Goal: Task Accomplishment & Management: Manage account settings

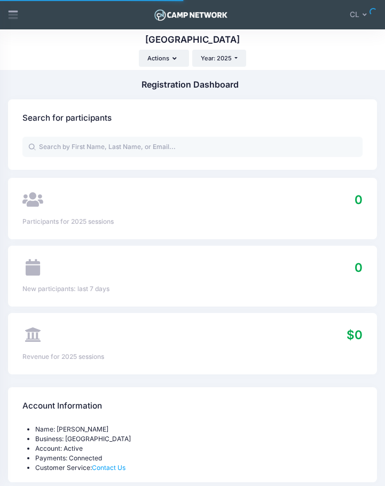
select select
click at [15, 13] on icon at bounding box center [12, 14] width 11 height 11
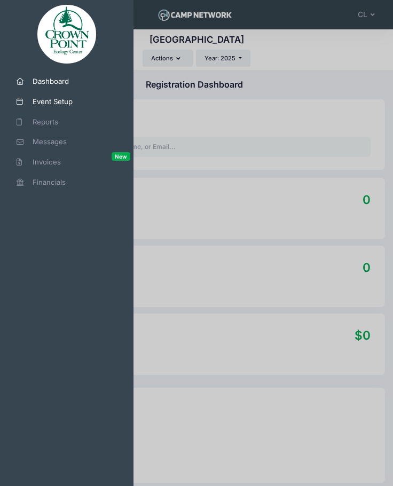
click at [49, 95] on link "Event Setup" at bounding box center [66, 102] width 127 height 20
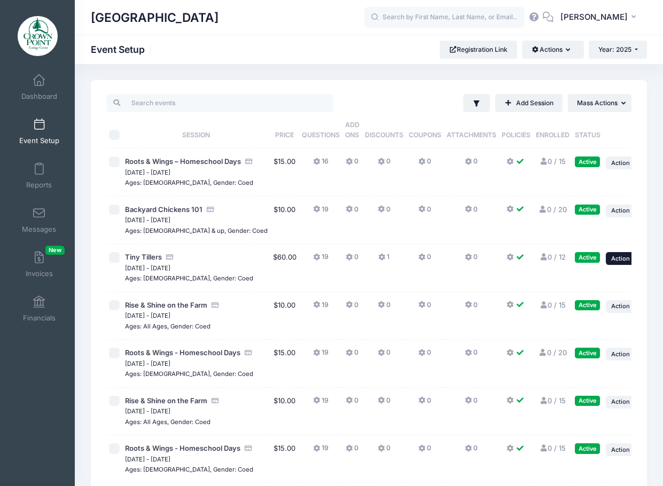
click at [392, 265] on button "... Action" at bounding box center [623, 258] width 37 height 13
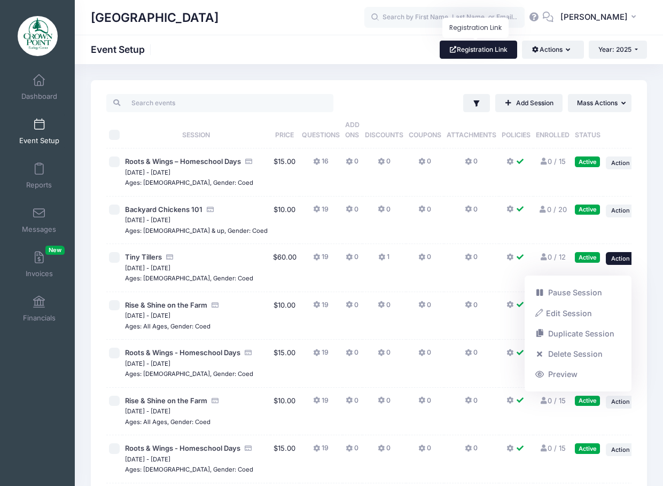
click at [392, 50] on link "Registration Link" at bounding box center [477, 50] width 77 height 18
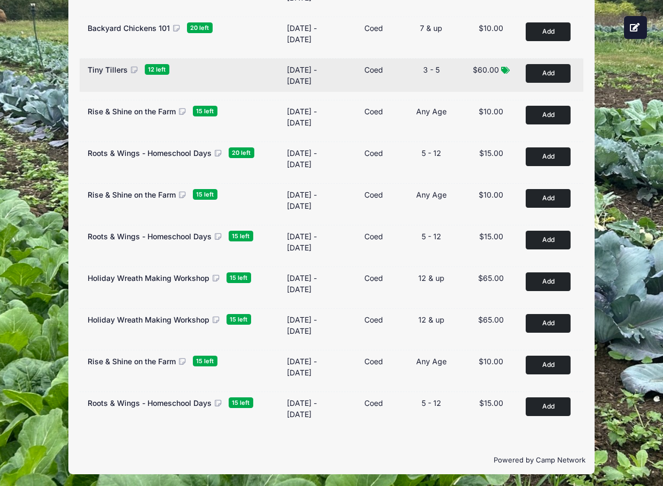
scroll to position [180, 0]
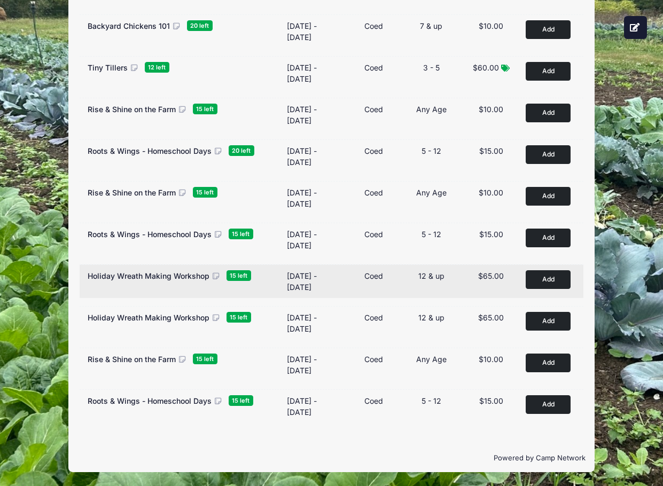
click at [178, 277] on span "Holiday Wreath Making Workshop" at bounding box center [149, 275] width 122 height 9
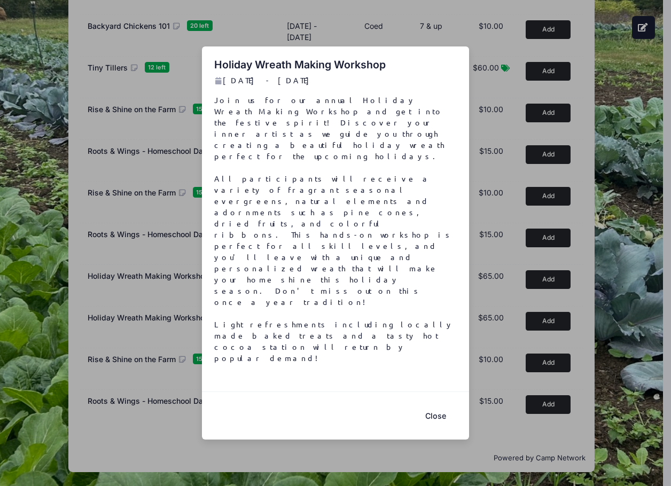
click at [444, 404] on button "Close" at bounding box center [435, 415] width 43 height 23
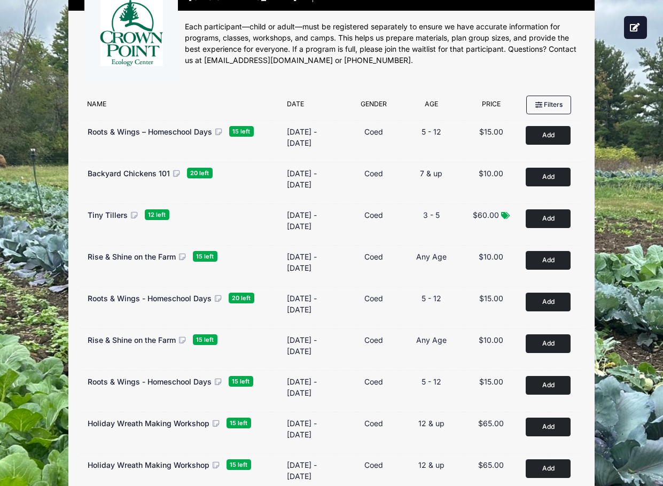
scroll to position [0, 0]
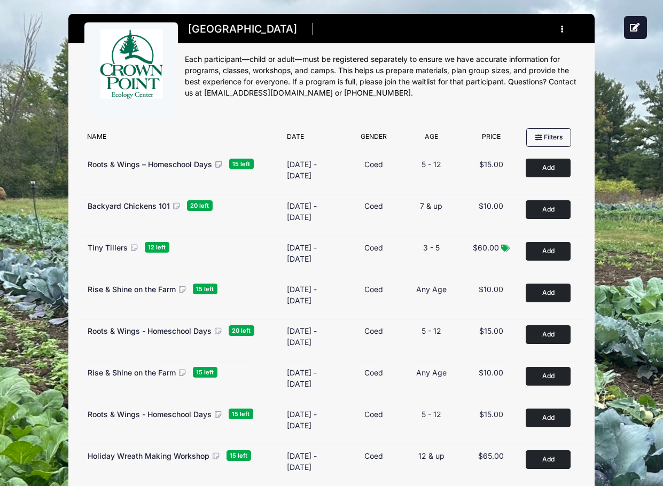
click at [560, 30] on button "button" at bounding box center [564, 29] width 29 height 19
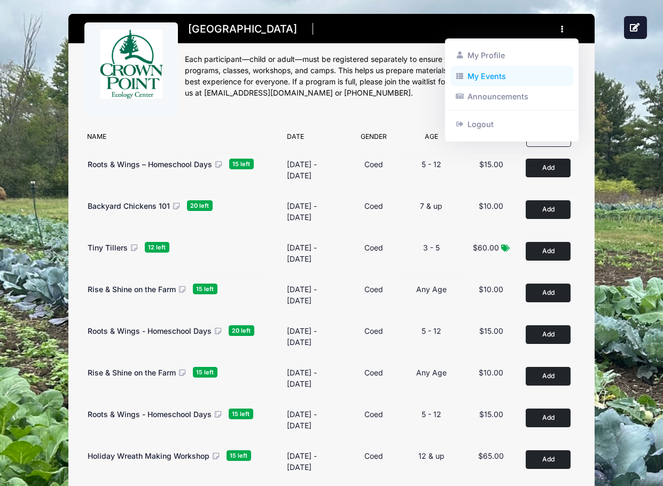
click at [485, 72] on link "My Events" at bounding box center [511, 76] width 123 height 20
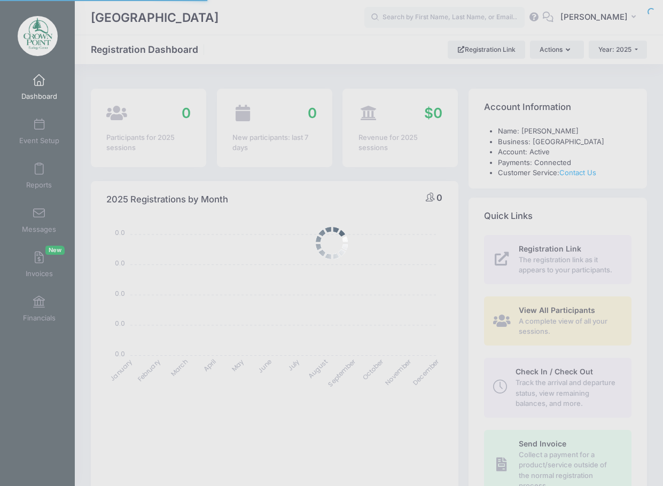
select select
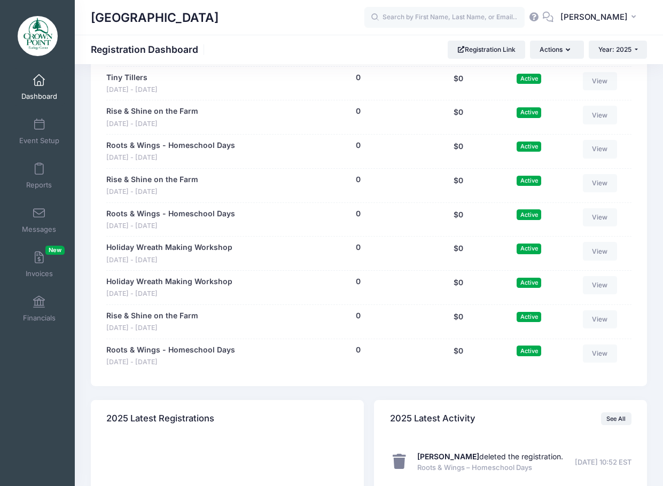
scroll to position [694, 0]
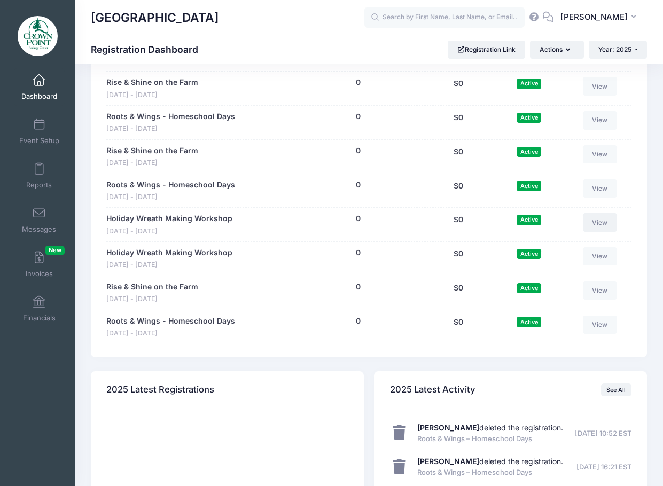
click at [602, 221] on link "View" at bounding box center [600, 222] width 34 height 18
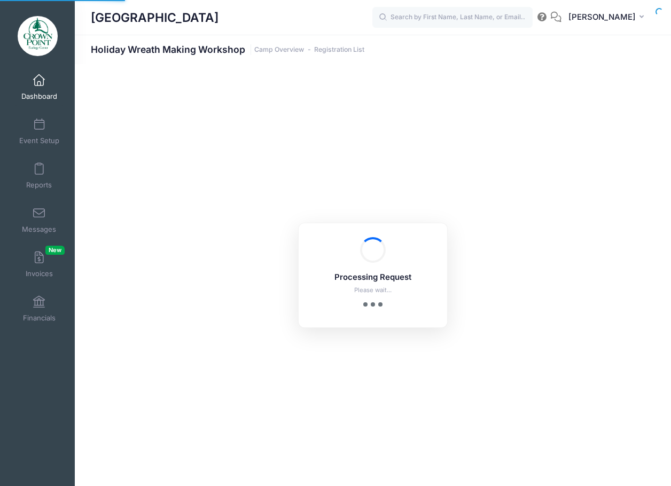
select select "10"
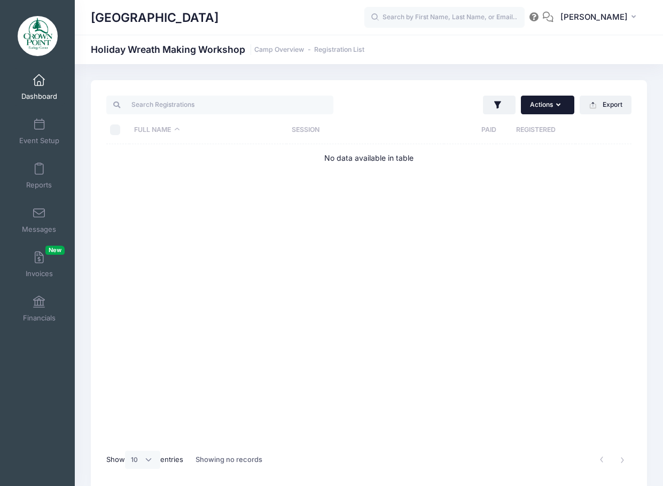
click at [564, 105] on button "Actions" at bounding box center [547, 105] width 53 height 18
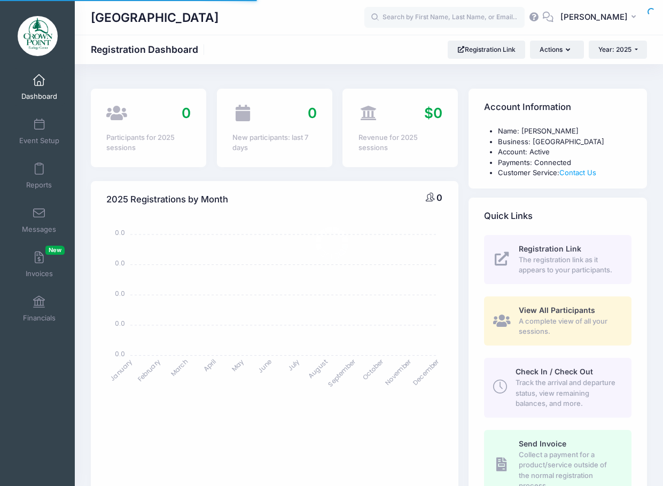
select select
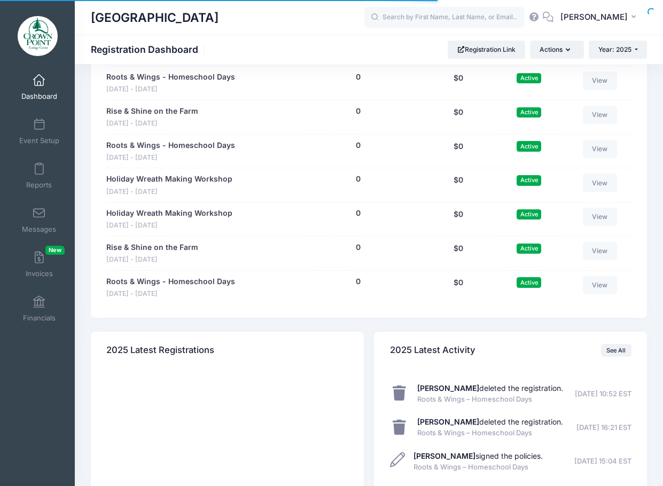
scroll to position [694, 0]
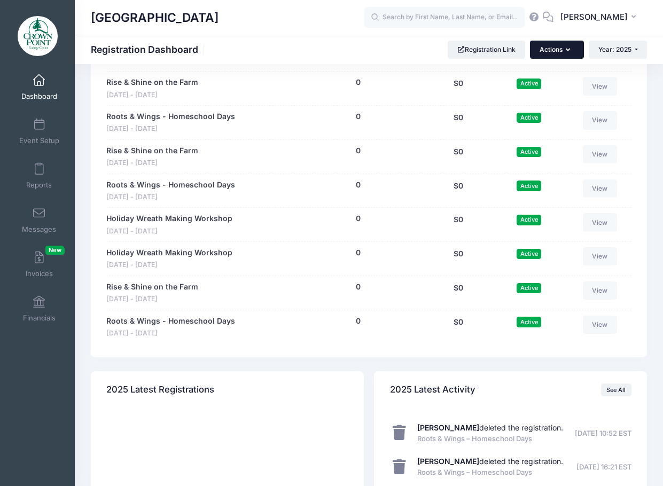
click at [570, 45] on button "Actions" at bounding box center [556, 50] width 53 height 18
click at [572, 48] on button "Actions" at bounding box center [556, 50] width 53 height 18
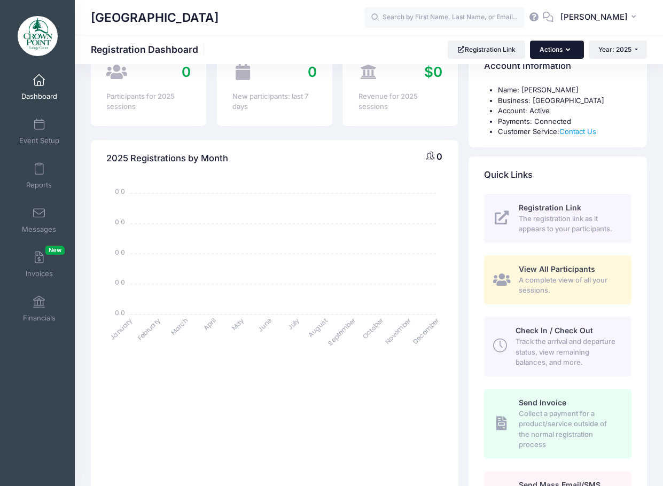
scroll to position [0, 0]
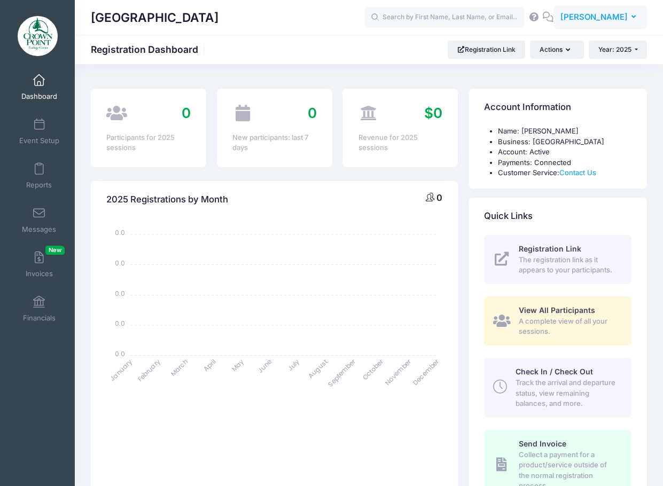
click at [623, 19] on span "[PERSON_NAME]" at bounding box center [593, 17] width 67 height 12
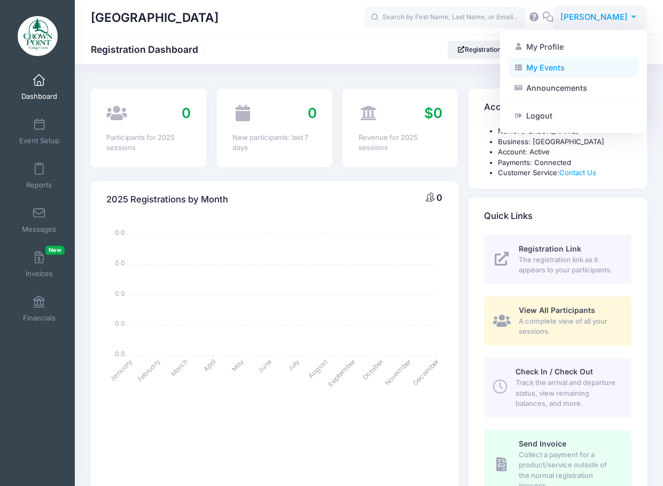
click at [544, 64] on link "My Events" at bounding box center [573, 67] width 130 height 20
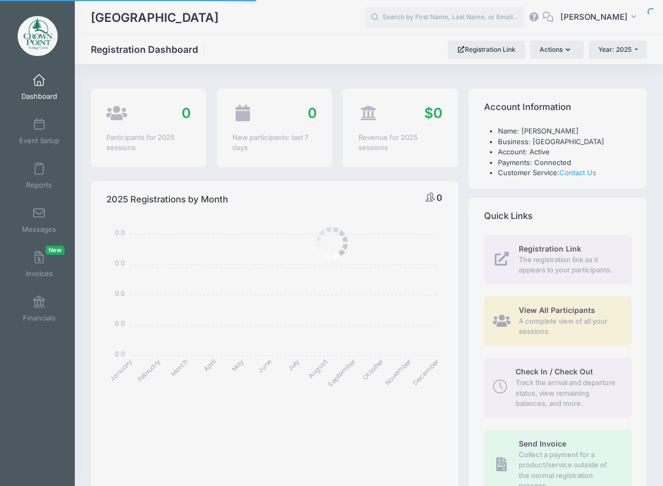
select select
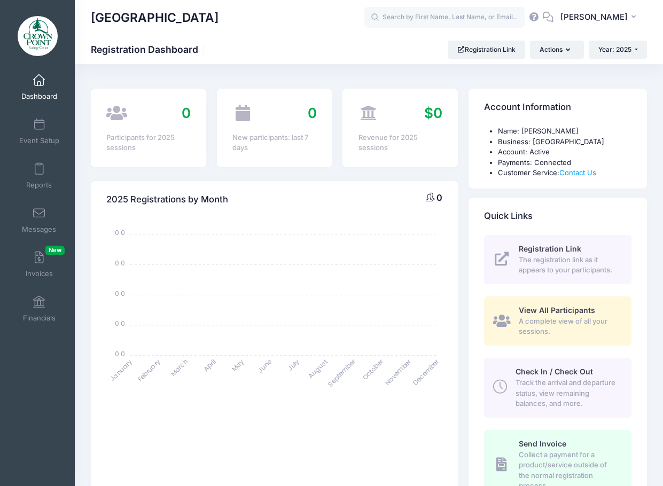
click at [37, 88] on link "Dashboard" at bounding box center [39, 86] width 51 height 37
select select
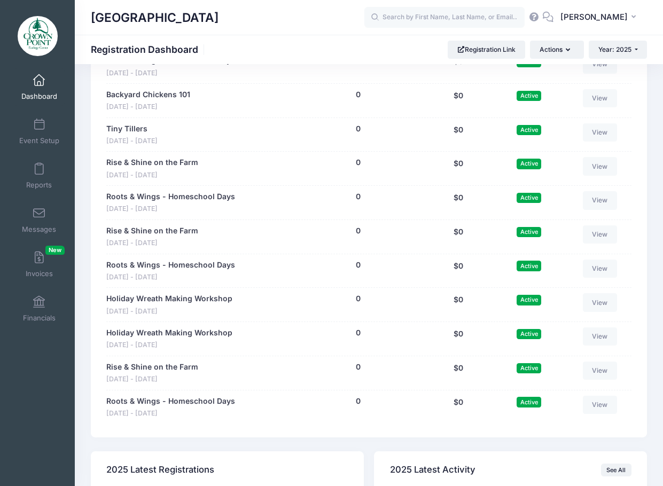
scroll to position [761, 0]
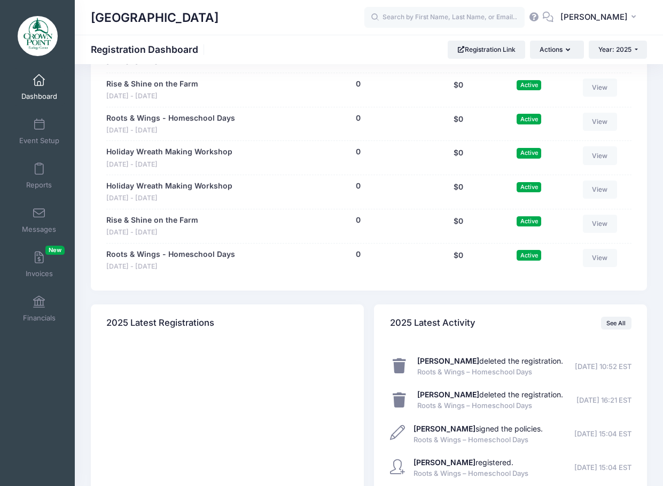
drag, startPoint x: 129, startPoint y: 188, endPoint x: 81, endPoint y: 190, distance: 48.1
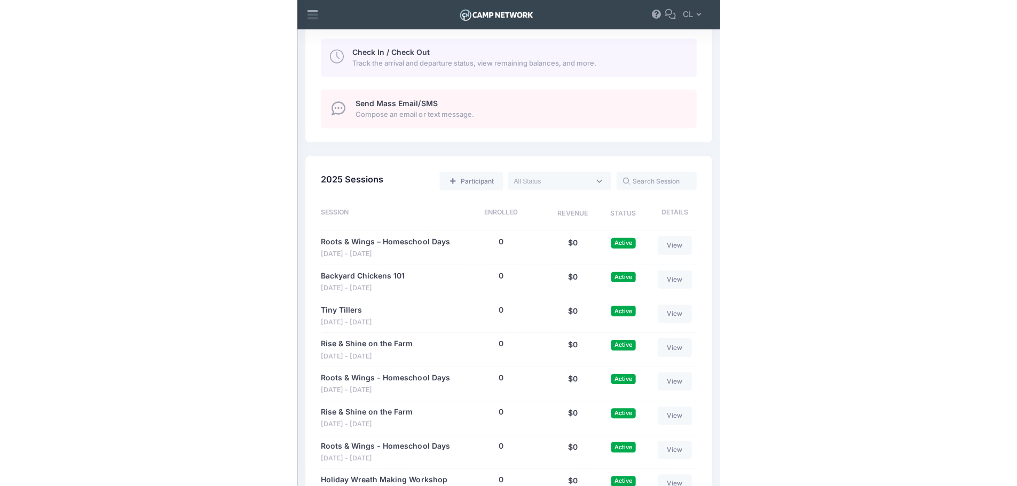
scroll to position [618, 0]
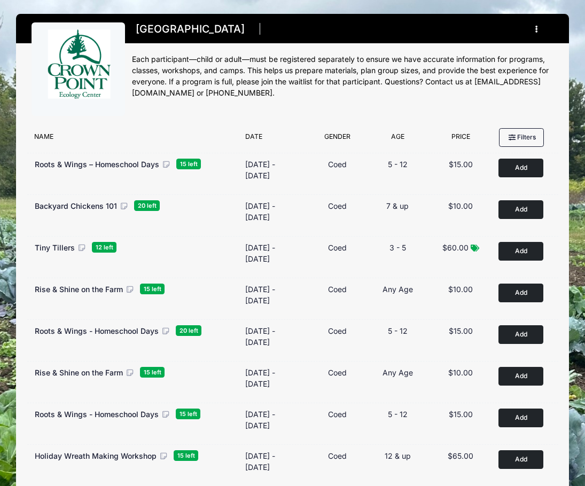
scroll to position [53, 0]
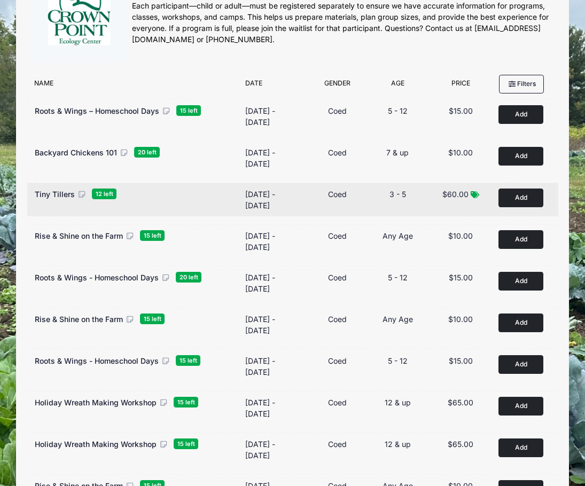
click at [364, 196] on div "Type Coed" at bounding box center [337, 199] width 58 height 22
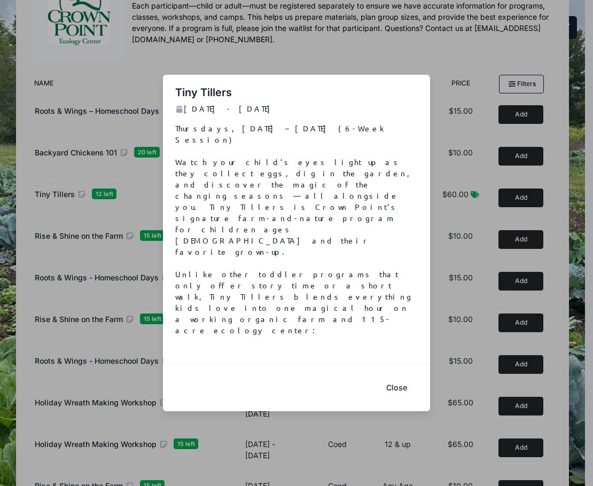
click at [394, 376] on button "Close" at bounding box center [396, 387] width 43 height 23
